Goal: Transaction & Acquisition: Purchase product/service

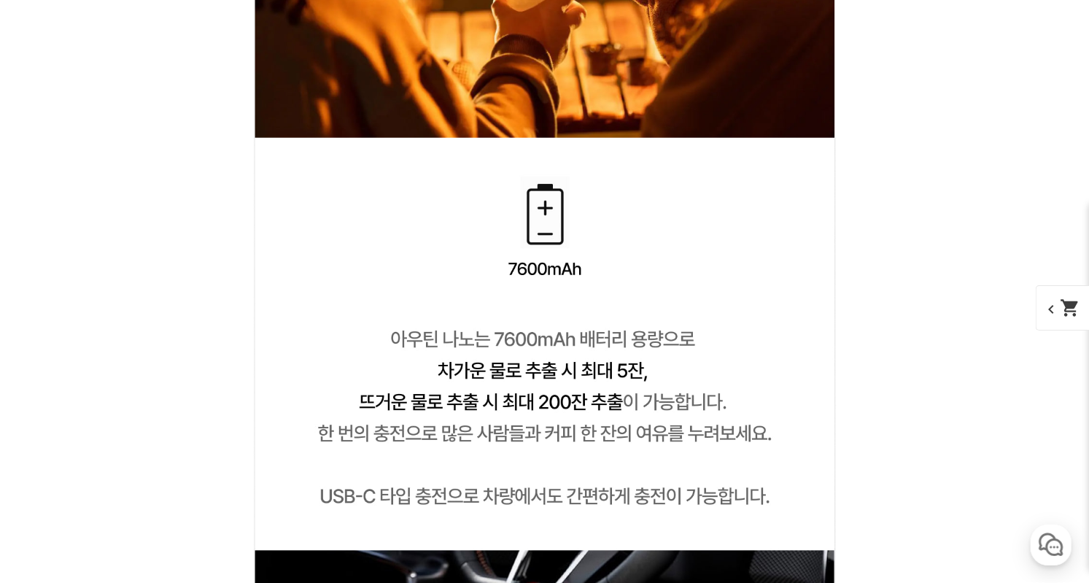
scroll to position [7353, 0]
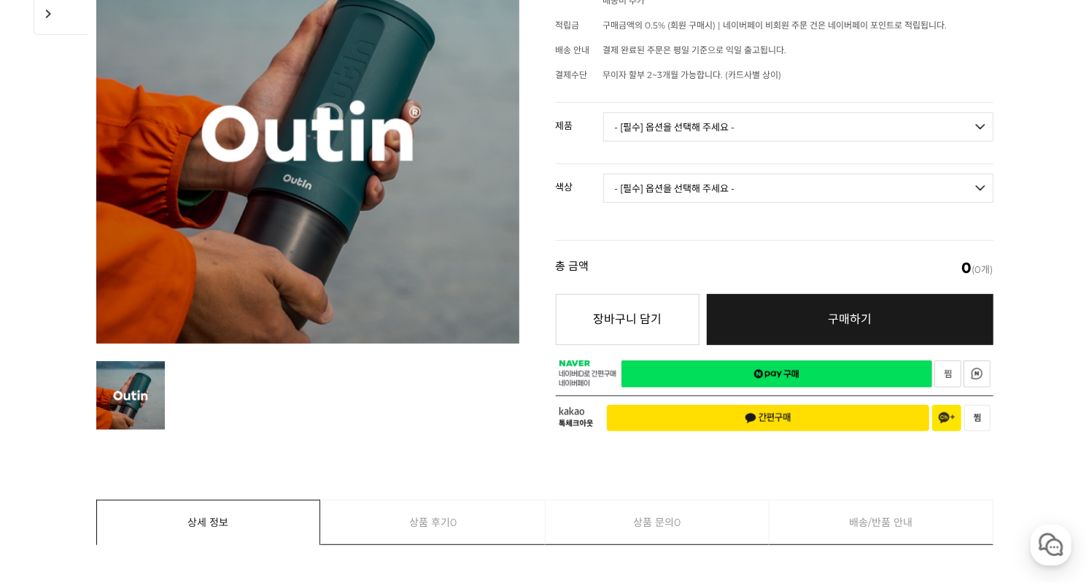
scroll to position [0, 0]
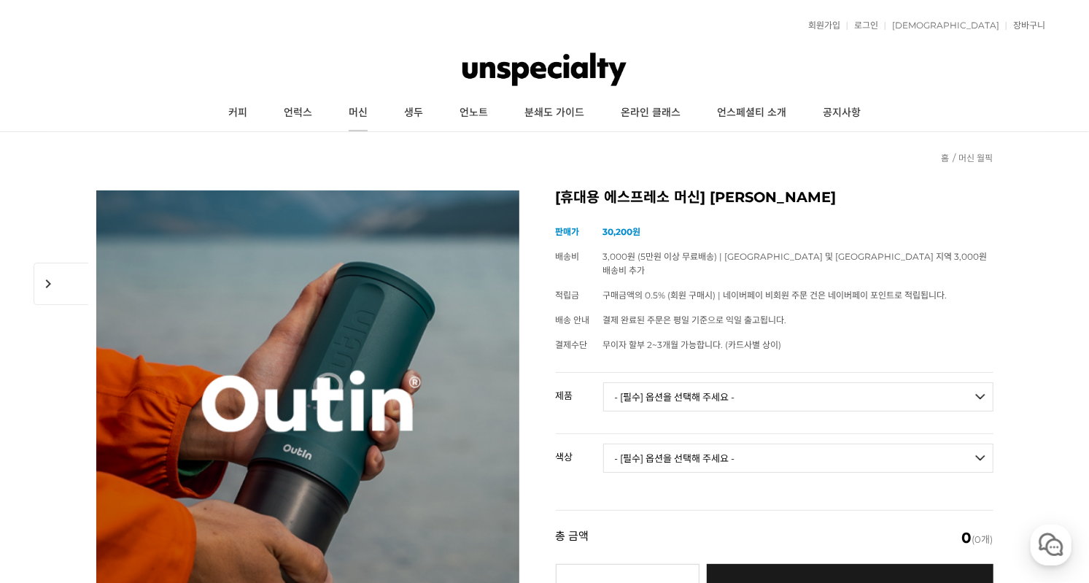
click at [361, 124] on link "머신" at bounding box center [357, 113] width 55 height 36
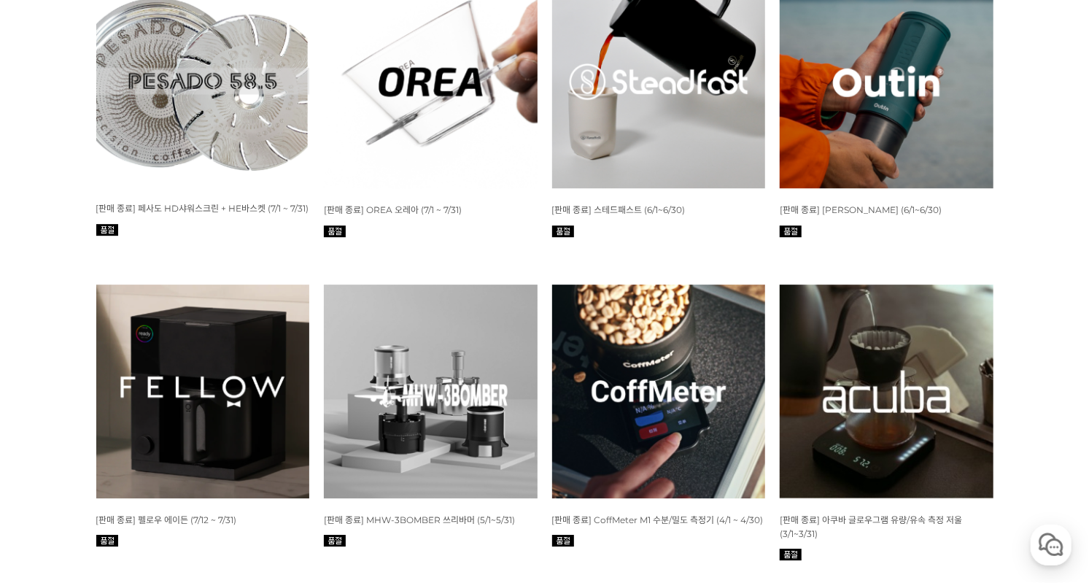
scroll to position [2526, 0]
